Goal: Task Accomplishment & Management: Complete application form

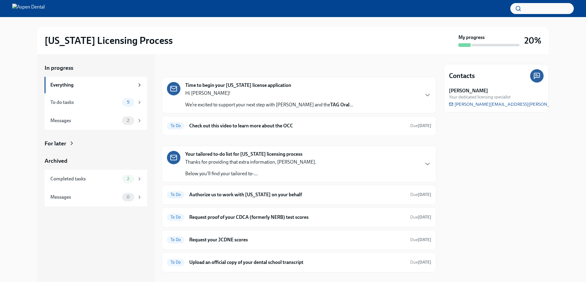
click at [235, 126] on h6 "Check out this video to learn more about the OCC" at bounding box center [297, 126] width 216 height 7
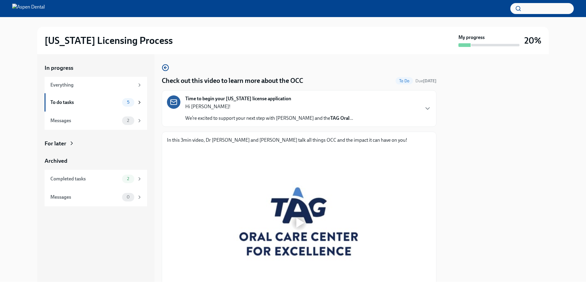
scroll to position [59, 0]
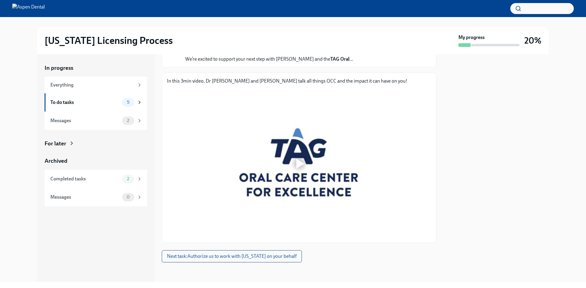
click at [249, 262] on button "Next task : Authorize us to work with [US_STATE] on your behalf" at bounding box center [232, 256] width 140 height 12
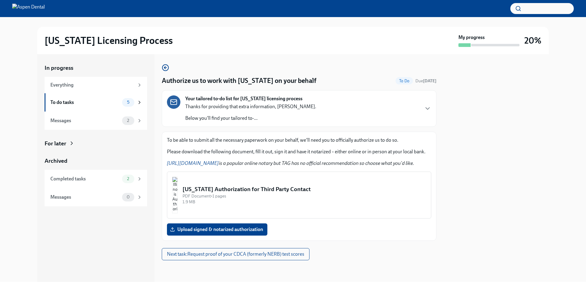
click at [223, 233] on label "Upload signed & notarized authorization" at bounding box center [217, 230] width 100 height 12
click at [0, 0] on input "Upload signed & notarized authorization" at bounding box center [0, 0] width 0 height 0
click at [226, 194] on div "PDF Document • 1 pages" at bounding box center [303, 196] width 243 height 6
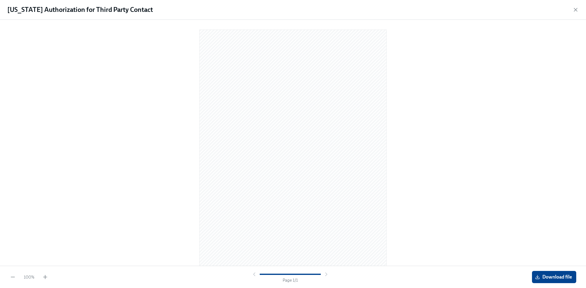
click at [538, 282] on button "Download file" at bounding box center [554, 277] width 44 height 12
click at [575, 9] on icon "button" at bounding box center [575, 10] width 6 height 6
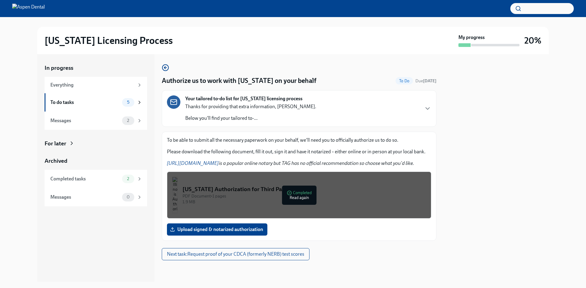
click at [111, 103] on div "To do tasks" at bounding box center [84, 102] width 69 height 7
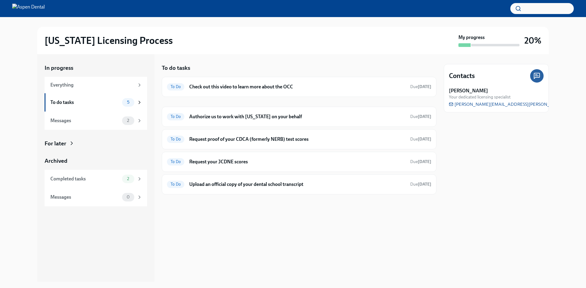
click at [225, 133] on div "To Do Request proof of your CDCA (formerly NERB) test scores Due [DATE]" at bounding box center [299, 139] width 275 height 20
click at [218, 141] on h6 "Request proof of your CDCA (formerly NERB) test scores" at bounding box center [297, 139] width 216 height 7
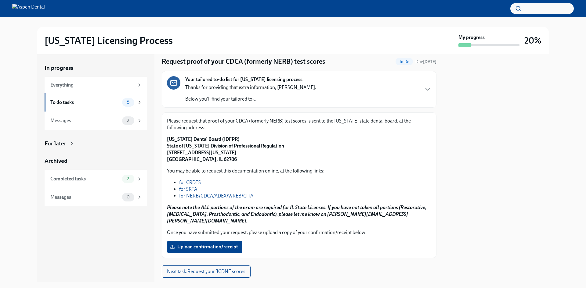
scroll to position [28, 0]
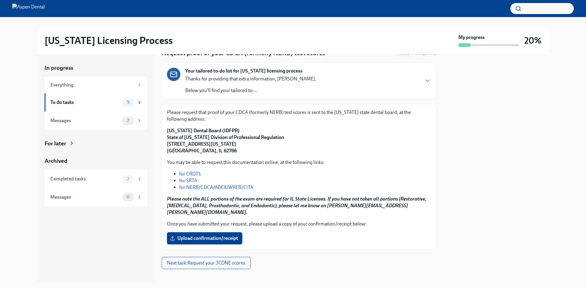
click at [214, 188] on link "for NERB/CDCA/ADEX/WREB/CITA" at bounding box center [216, 188] width 74 height 6
drag, startPoint x: 168, startPoint y: 130, endPoint x: 305, endPoint y: 147, distance: 137.7
click at [305, 147] on p "[US_STATE] Dental Board (IDFPR) State of [US_STATE] Division of Professional Re…" at bounding box center [299, 141] width 264 height 27
click at [294, 153] on p "[US_STATE] Dental Board (IDFPR) State of [US_STATE] Division of Professional Re…" at bounding box center [299, 141] width 264 height 27
click at [227, 161] on p "You may be able to request this documentation online, at the following links:" at bounding box center [299, 162] width 264 height 7
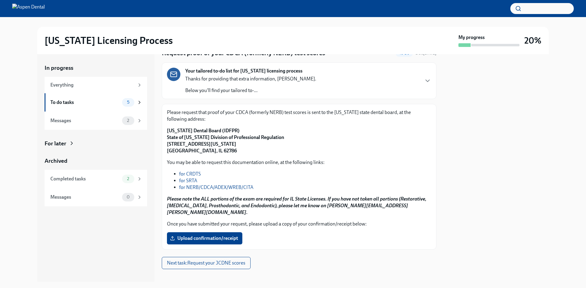
drag, startPoint x: 220, startPoint y: 178, endPoint x: 220, endPoint y: 170, distance: 7.7
drag, startPoint x: 220, startPoint y: 170, endPoint x: 392, endPoint y: 152, distance: 173.7
click at [392, 153] on p "[US_STATE] Dental Board (IDFPR) State of [US_STATE] Division of Professional Re…" at bounding box center [299, 141] width 264 height 27
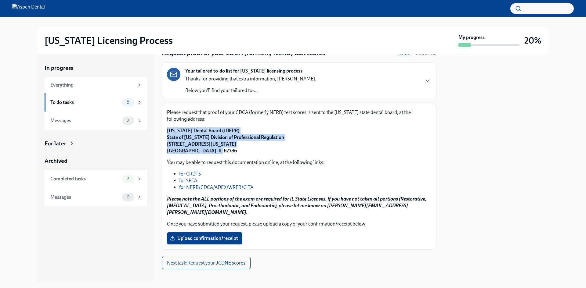
drag, startPoint x: 218, startPoint y: 152, endPoint x: 163, endPoint y: 128, distance: 59.7
click at [163, 128] on div "Please request that proof of your CDCA (formerly NERB) test scores is sent to t…" at bounding box center [299, 177] width 275 height 146
copy strong "[US_STATE] Dental Board (IDFPR) State of [US_STATE] Division of Professional Re…"
click at [220, 143] on strong "[US_STATE] Dental Board (IDFPR) State of [US_STATE] Division of Professional Re…" at bounding box center [225, 141] width 117 height 26
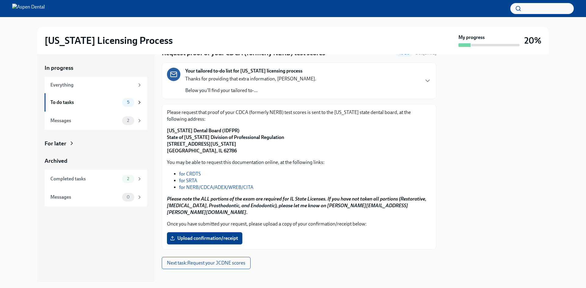
click at [218, 236] on span "Upload confirmation/receipt" at bounding box center [204, 239] width 67 height 6
click at [0, 0] on input "Upload confirmation/receipt" at bounding box center [0, 0] width 0 height 0
click at [194, 232] on label "Upload confirmation/receipt" at bounding box center [204, 238] width 75 height 12
click at [0, 0] on input "Upload confirmation/receipt" at bounding box center [0, 0] width 0 height 0
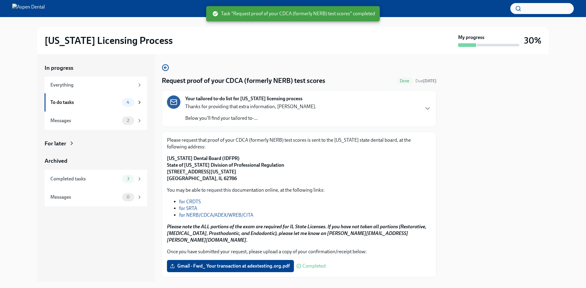
click at [168, 67] on circle "button" at bounding box center [165, 68] width 6 height 6
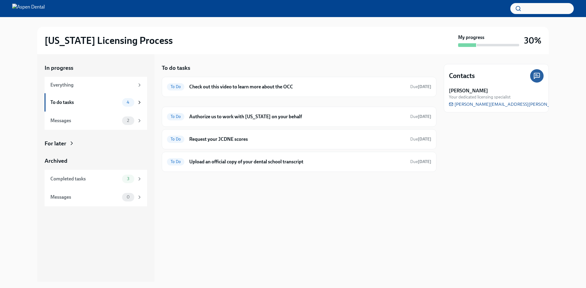
click at [212, 140] on h6 "Request your JCDNE scores" at bounding box center [297, 139] width 216 height 7
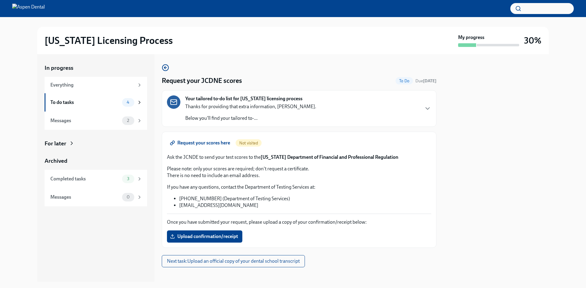
click at [200, 142] on span "Request your scores here" at bounding box center [200, 143] width 59 height 6
drag, startPoint x: 262, startPoint y: 156, endPoint x: 350, endPoint y: 157, distance: 88.2
click at [350, 157] on p "Ask the JCNDE to send your test scores to the [US_STATE] Department of Financia…" at bounding box center [299, 157] width 264 height 7
click at [393, 156] on p "Ask the JCNDE to send your test scores to the [US_STATE] Department of Financia…" at bounding box center [299, 157] width 264 height 7
drag, startPoint x: 393, startPoint y: 156, endPoint x: 270, endPoint y: 155, distance: 123.3
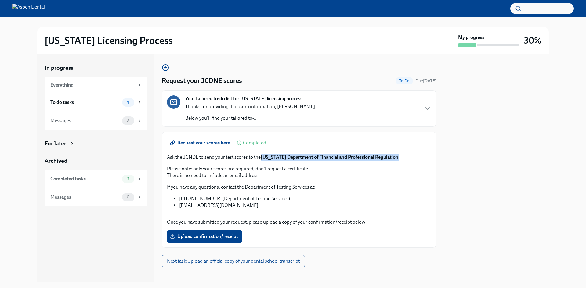
click at [270, 155] on p "Ask the JCNDE to send your test scores to the [US_STATE] Department of Financia…" at bounding box center [299, 157] width 264 height 7
copy strong "[US_STATE] Department of Financial and Professional Regulation"
click at [198, 186] on p "If you have any questions, contact the Department of Testing Services at:" at bounding box center [299, 187] width 264 height 7
click at [197, 233] on label "Upload confirmation/receipt" at bounding box center [204, 237] width 75 height 12
click at [0, 0] on input "Upload confirmation/receipt" at bounding box center [0, 0] width 0 height 0
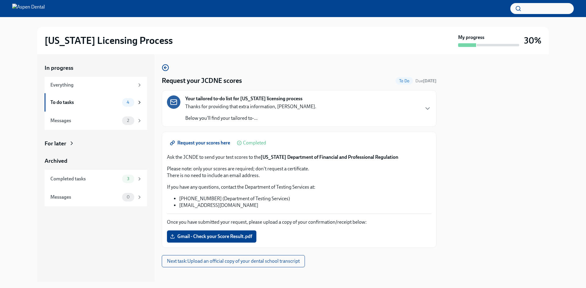
click at [201, 265] on button "Next task : Upload an official copy of your dental school transcript" at bounding box center [233, 261] width 143 height 12
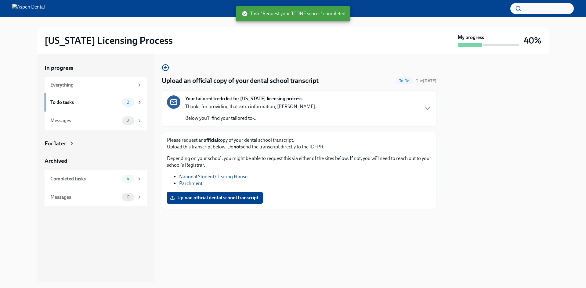
click at [203, 198] on span "Upload official dental school transcript" at bounding box center [214, 198] width 87 height 6
click at [0, 0] on input "Upload official dental school transcript" at bounding box center [0, 0] width 0 height 0
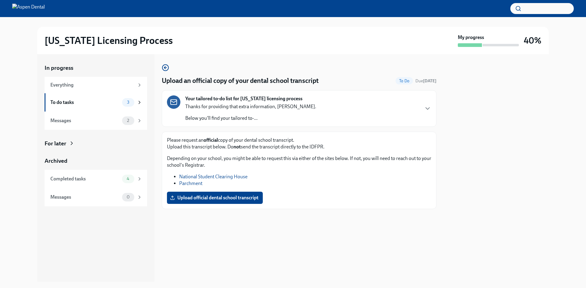
click at [212, 177] on link "National Student Clearing House" at bounding box center [213, 177] width 68 height 6
click at [164, 69] on icon "button" at bounding box center [165, 67] width 7 height 7
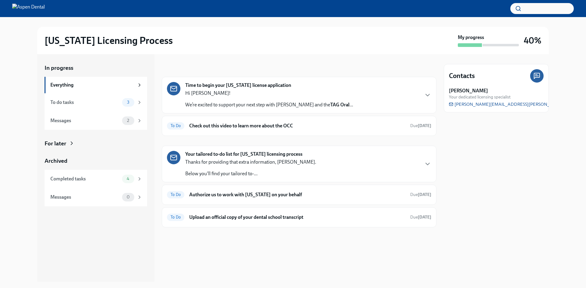
click at [275, 194] on h6 "Authorize us to work with [US_STATE] on your behalf" at bounding box center [297, 195] width 216 height 7
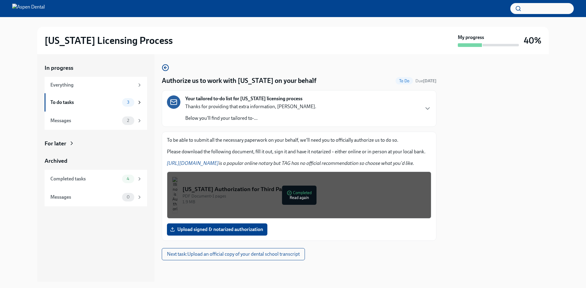
click at [162, 68] on icon "button" at bounding box center [165, 67] width 7 height 7
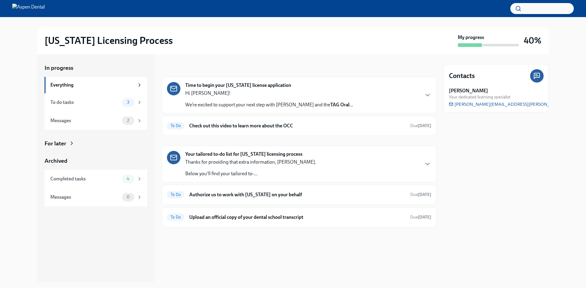
click at [272, 213] on div "To Do Upload an official copy of your dental school transcript Due [DATE]" at bounding box center [299, 218] width 264 height 10
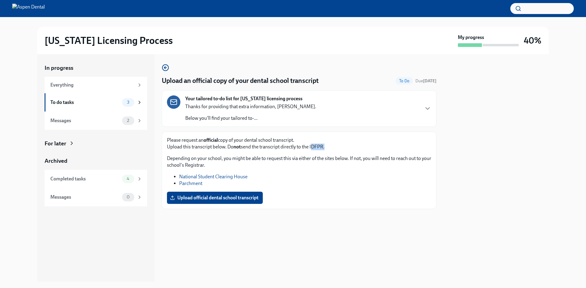
drag, startPoint x: 312, startPoint y: 147, endPoint x: 325, endPoint y: 147, distance: 12.8
click at [325, 147] on p "Please request an official copy of your dental school transcript. Upload this t…" at bounding box center [299, 143] width 264 height 13
copy p "IDFPR"
click at [92, 102] on div "To do tasks" at bounding box center [84, 102] width 69 height 7
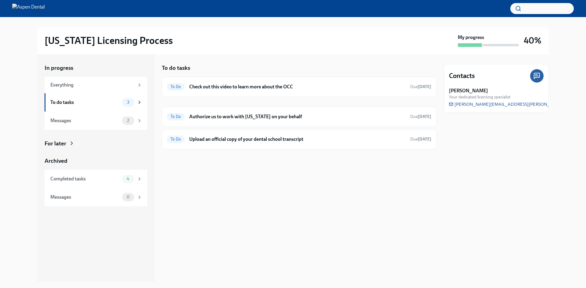
click at [223, 85] on h6 "Check out this video to learn more about the OCC" at bounding box center [297, 87] width 216 height 7
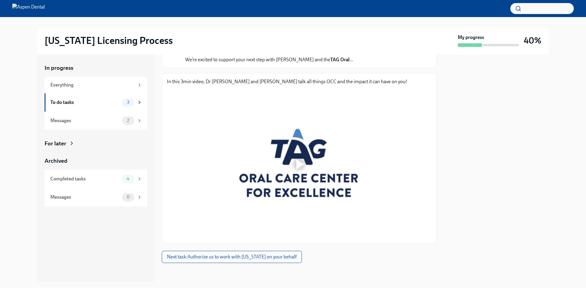
scroll to position [59, 0]
click at [283, 157] on div at bounding box center [299, 163] width 264 height 149
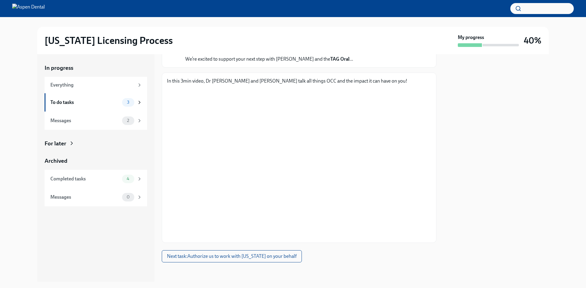
click at [260, 252] on button "Next task : Authorize us to work with [US_STATE] on your behalf" at bounding box center [232, 256] width 140 height 12
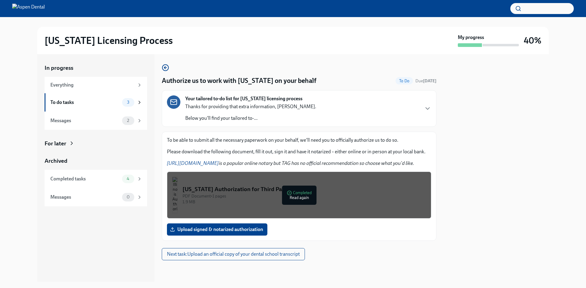
click at [108, 125] on div "Messages 2" at bounding box center [96, 121] width 103 height 18
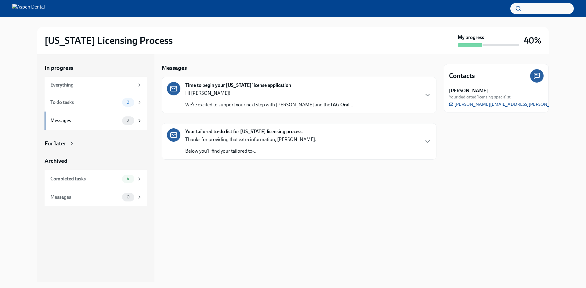
click at [416, 136] on div "Your tailored to-do list for Illinois licensing process Thanks for providing th…" at bounding box center [299, 141] width 264 height 26
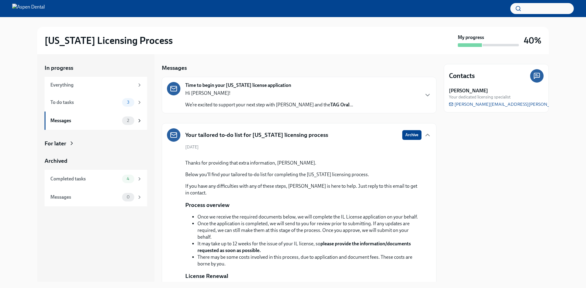
click at [92, 108] on div "To do tasks 3" at bounding box center [96, 102] width 103 height 18
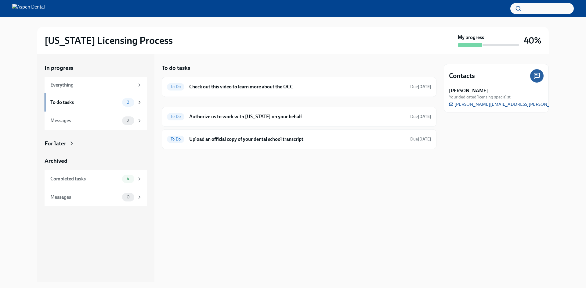
click at [116, 124] on div "Messages" at bounding box center [84, 120] width 69 height 7
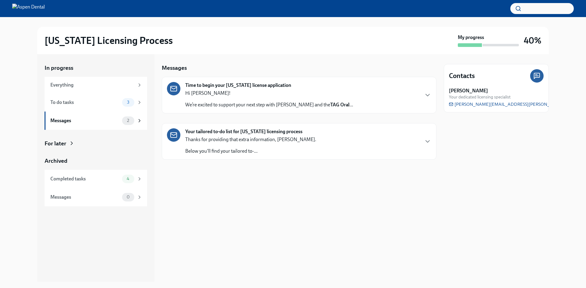
click at [23, 5] on img at bounding box center [28, 9] width 33 height 10
